Goal: Transaction & Acquisition: Purchase product/service

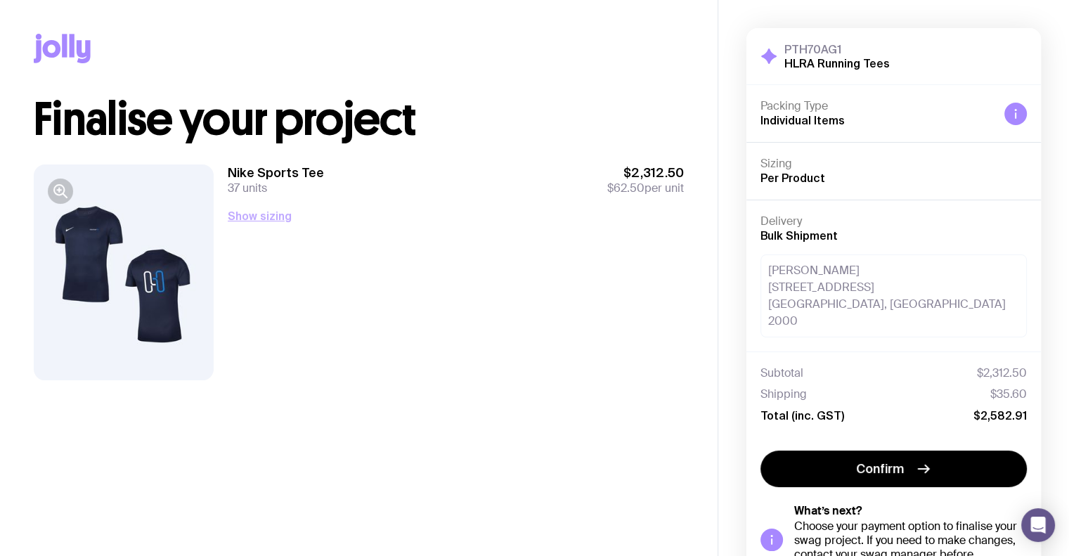
click at [279, 224] on button "Show sizing" at bounding box center [260, 215] width 64 height 17
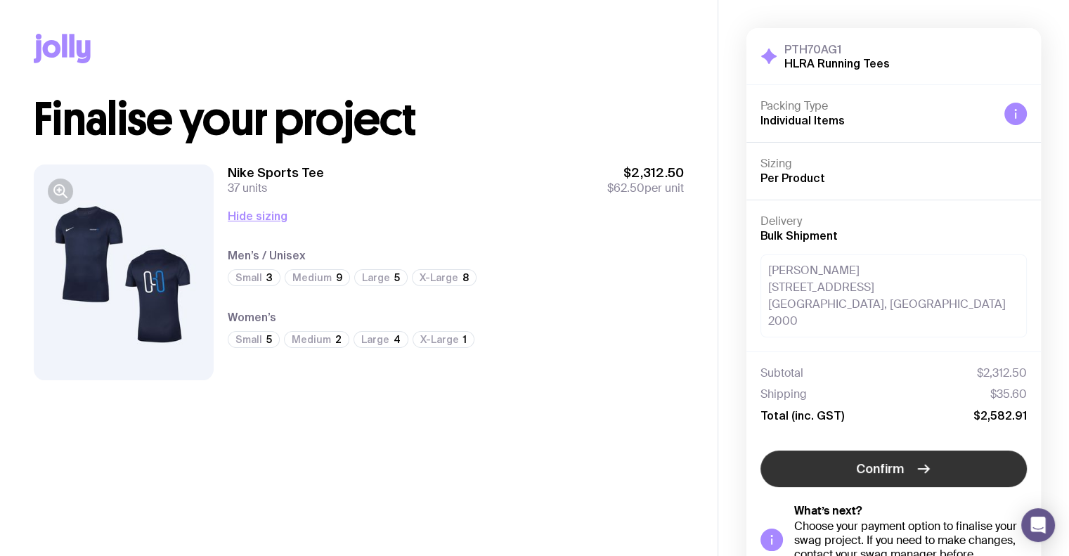
click at [891, 460] on span "Confirm" at bounding box center [880, 468] width 48 height 17
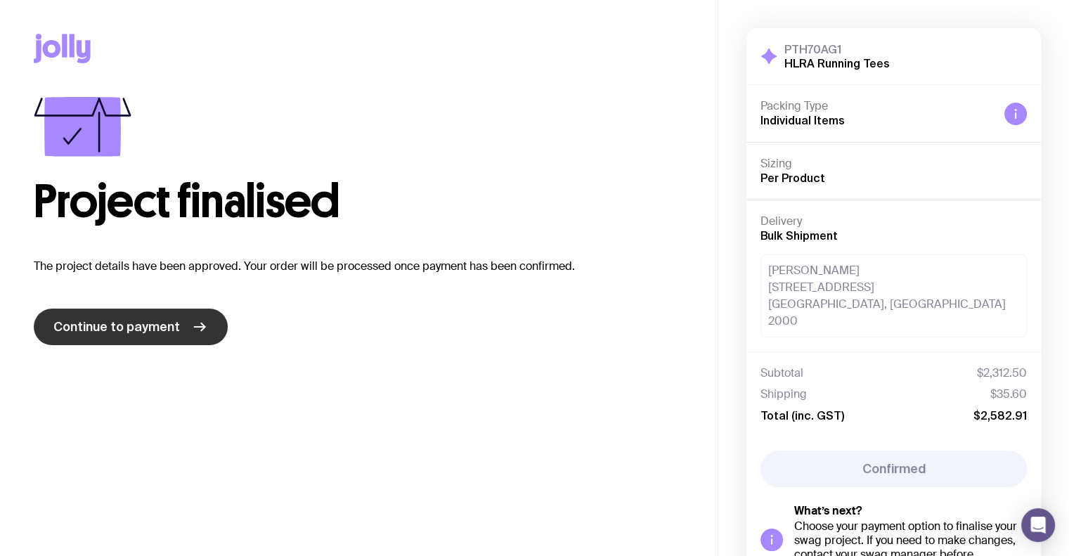
click at [165, 327] on span "Continue to payment" at bounding box center [116, 326] width 127 height 17
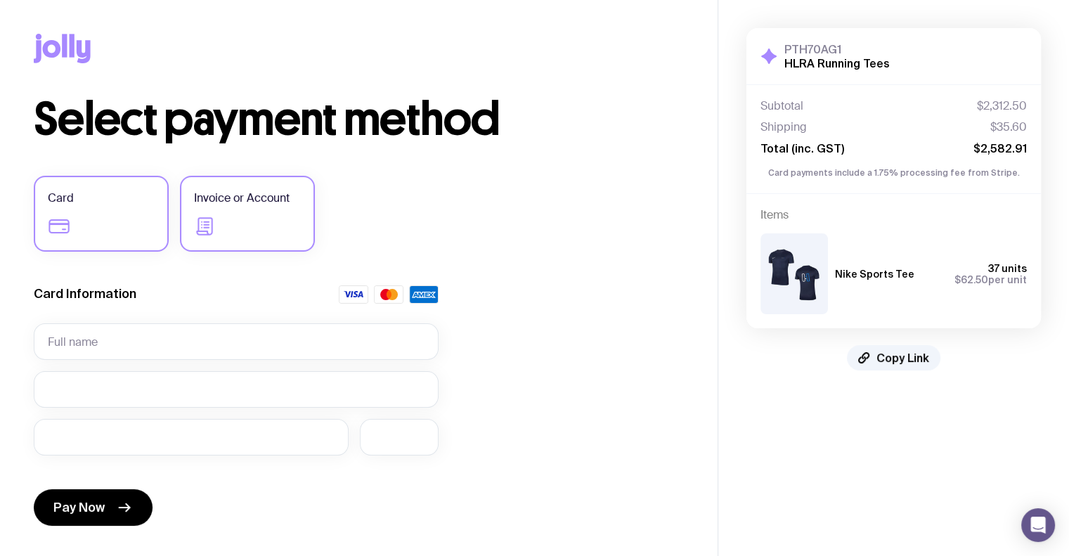
click at [233, 224] on label "Invoice or Account" at bounding box center [247, 214] width 135 height 76
click at [0, 0] on input "Invoice or Account" at bounding box center [0, 0] width 0 height 0
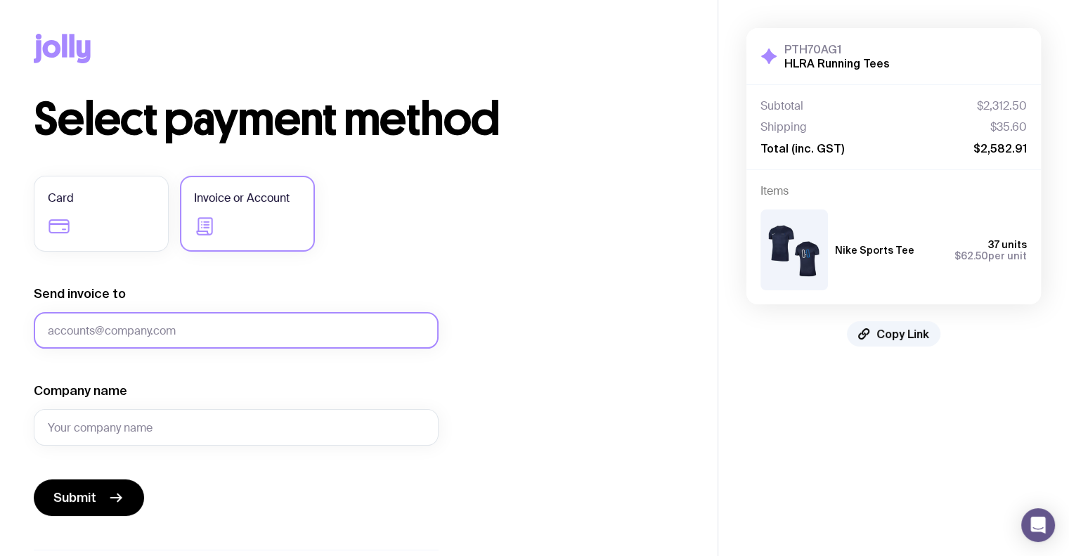
drag, startPoint x: 246, startPoint y: 340, endPoint x: 224, endPoint y: 351, distance: 25.2
click at [246, 340] on input "Send invoice to" at bounding box center [236, 330] width 405 height 37
paste input "[PERSON_NAME][EMAIL_ADDRESS][PERSON_NAME][DOMAIN_NAME]"
type input "[PERSON_NAME][EMAIL_ADDRESS][PERSON_NAME][DOMAIN_NAME]"
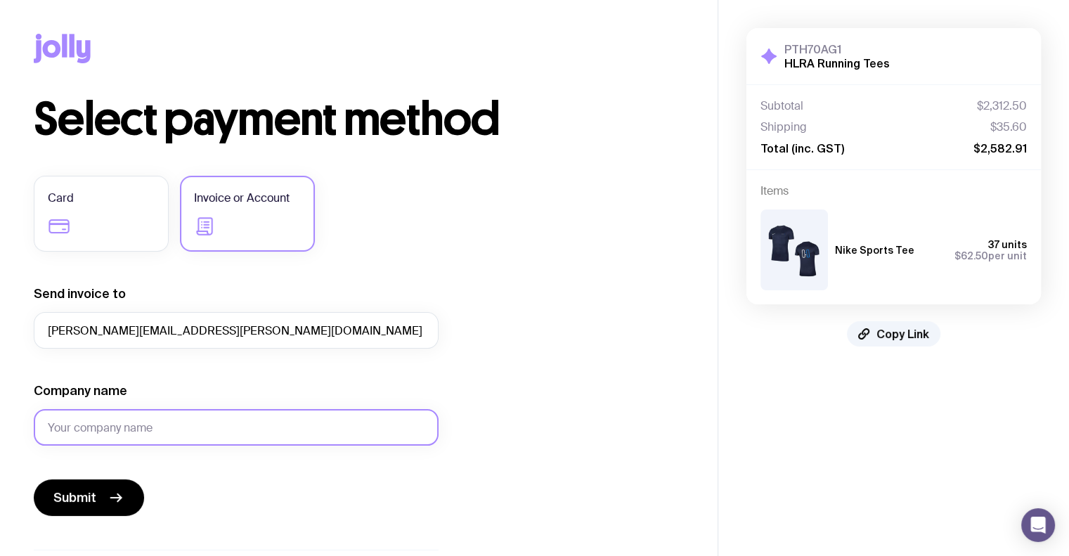
click at [132, 429] on input "Company name" at bounding box center [236, 427] width 405 height 37
type input "Hannover RE"
click at [110, 504] on icon "submit" at bounding box center [116, 497] width 17 height 17
